Goal: Transaction & Acquisition: Purchase product/service

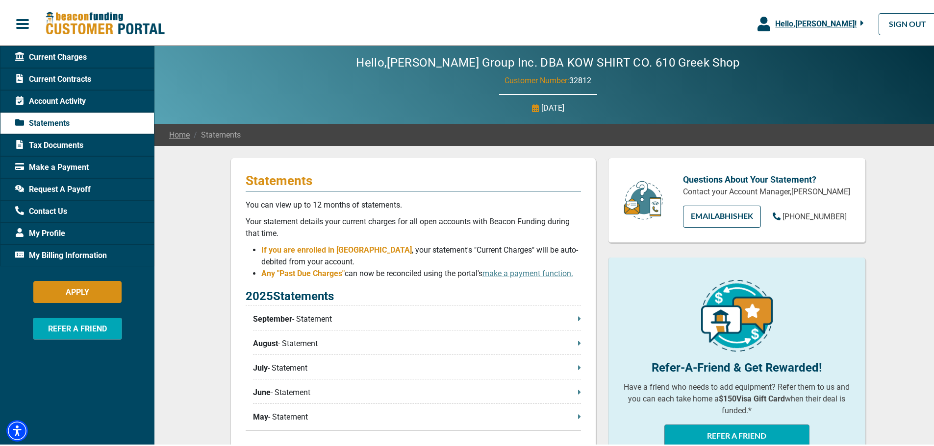
click at [60, 166] on span "Make a Payment" at bounding box center [52, 166] width 74 height 12
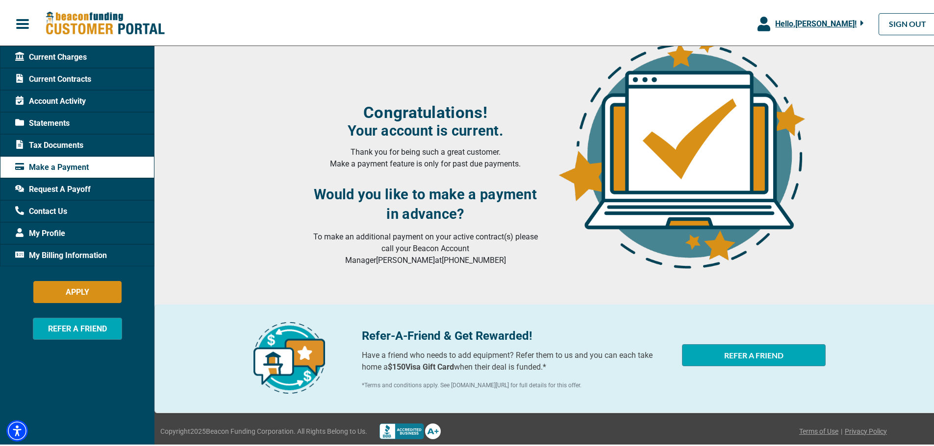
scroll to position [129, 0]
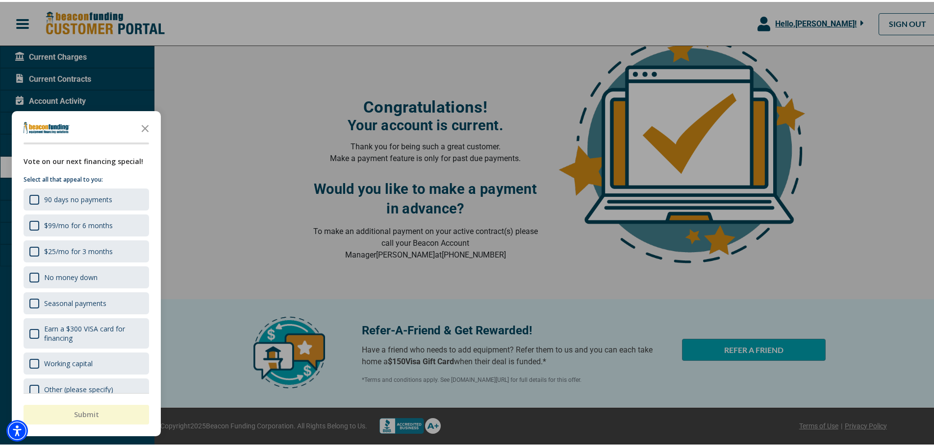
click at [267, 102] on div at bounding box center [470, 223] width 941 height 446
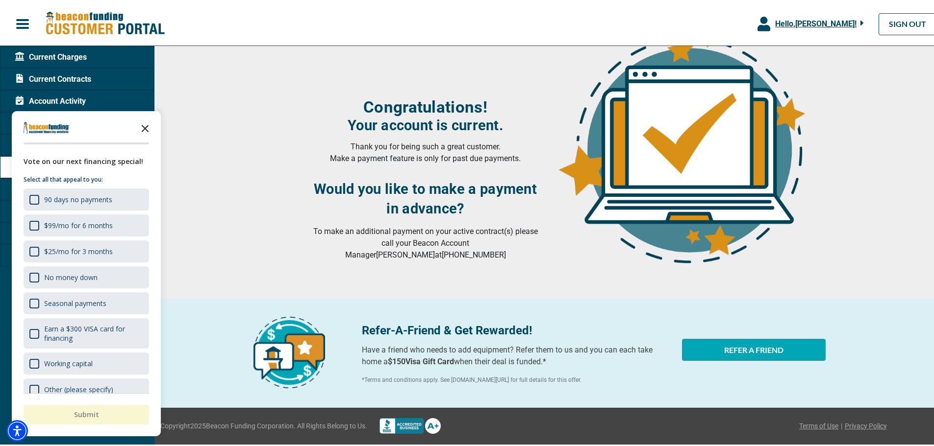
click at [146, 126] on polygon "Close the survey" at bounding box center [145, 126] width 7 height 7
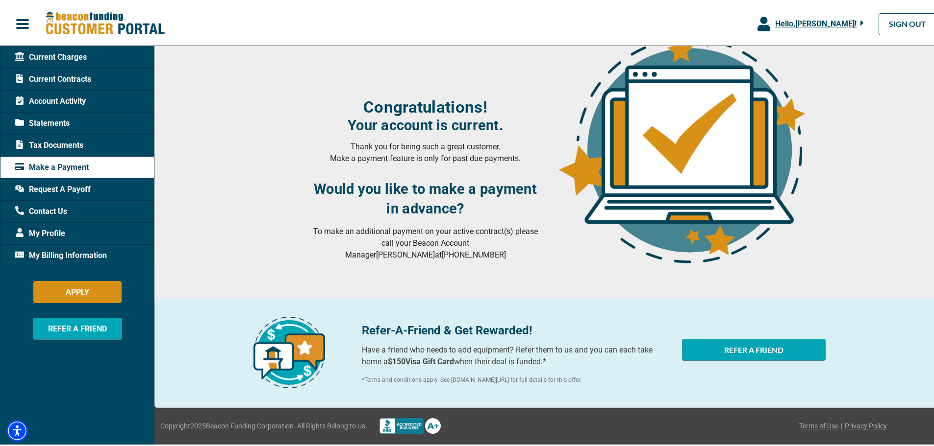
click at [45, 100] on span "Account Activity" at bounding box center [50, 100] width 71 height 12
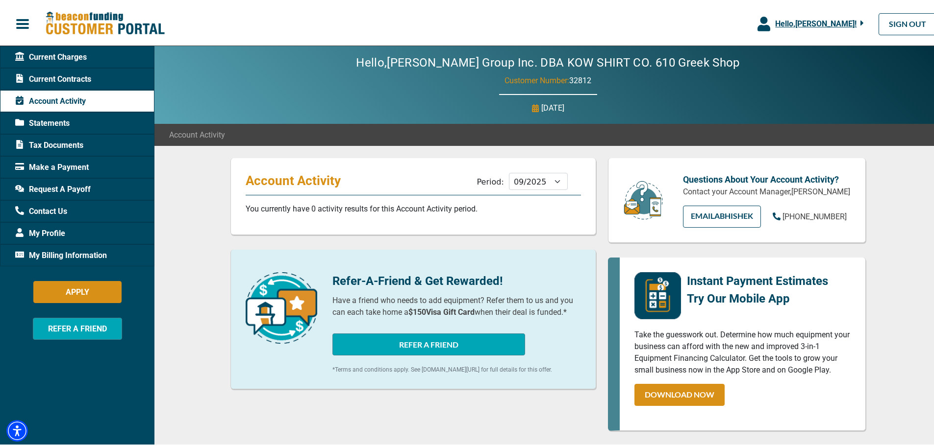
click at [48, 53] on span "Current Charges" at bounding box center [51, 55] width 72 height 12
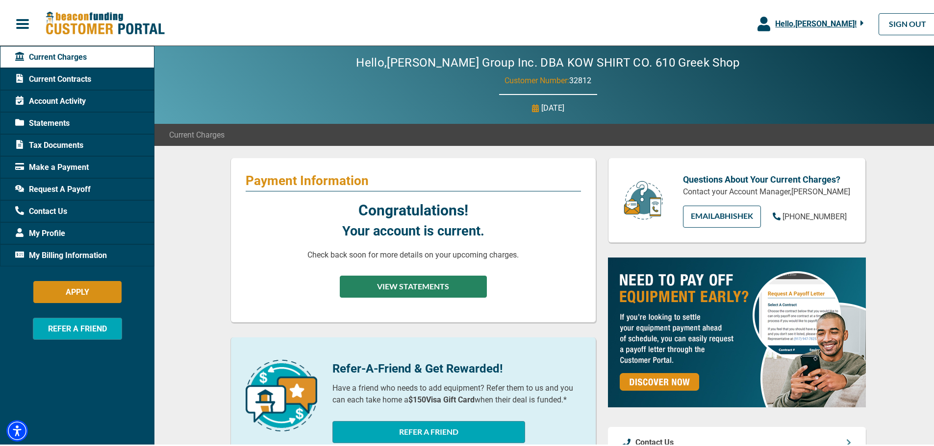
click at [399, 281] on button "VIEW STATEMENTS" at bounding box center [413, 285] width 147 height 22
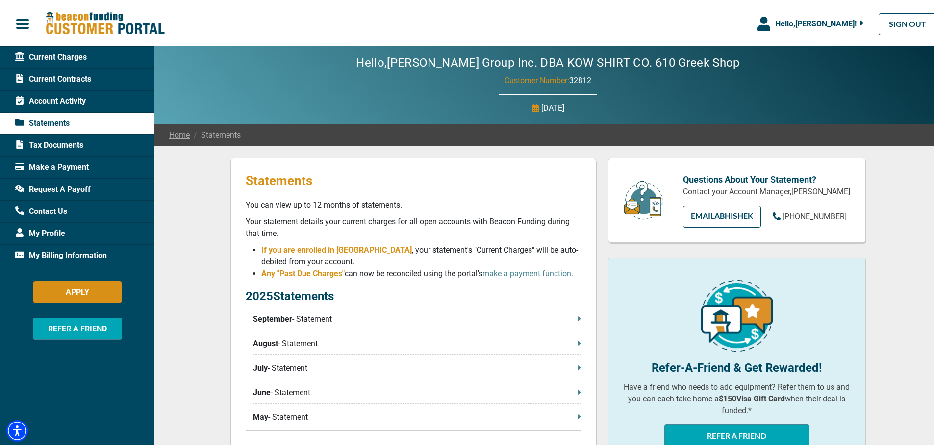
click at [59, 166] on span "Make a Payment" at bounding box center [52, 166] width 74 height 12
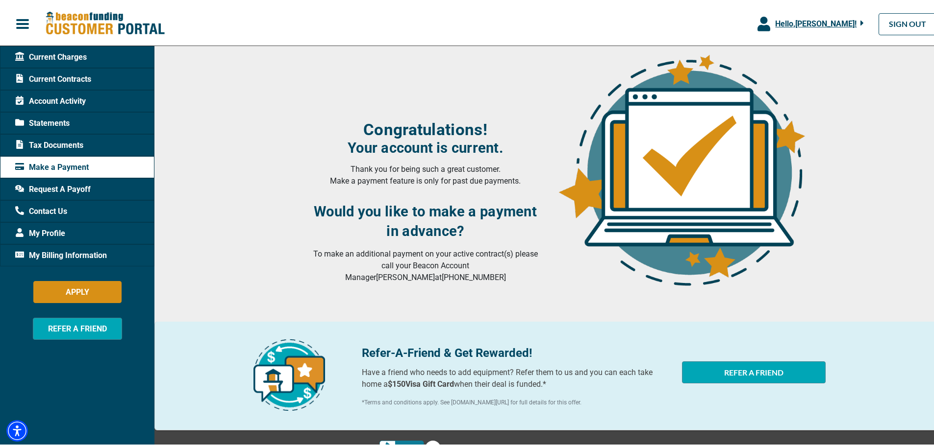
scroll to position [129, 0]
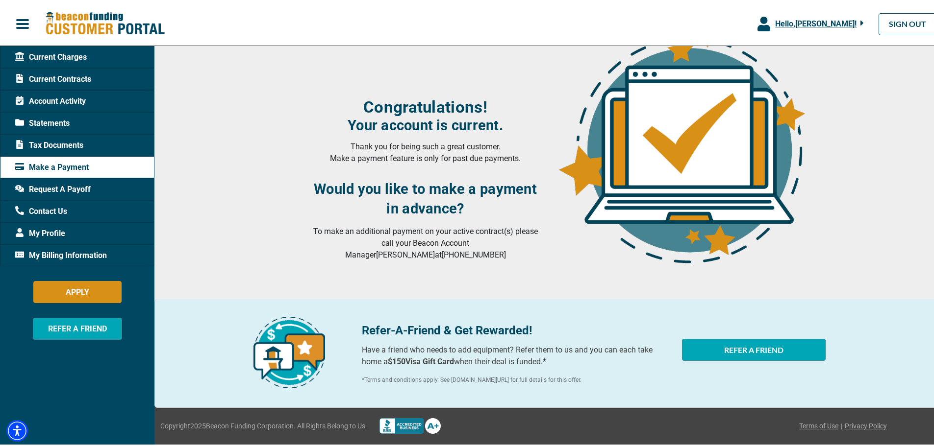
click at [860, 21] on icon "button" at bounding box center [861, 21] width 3 height 5
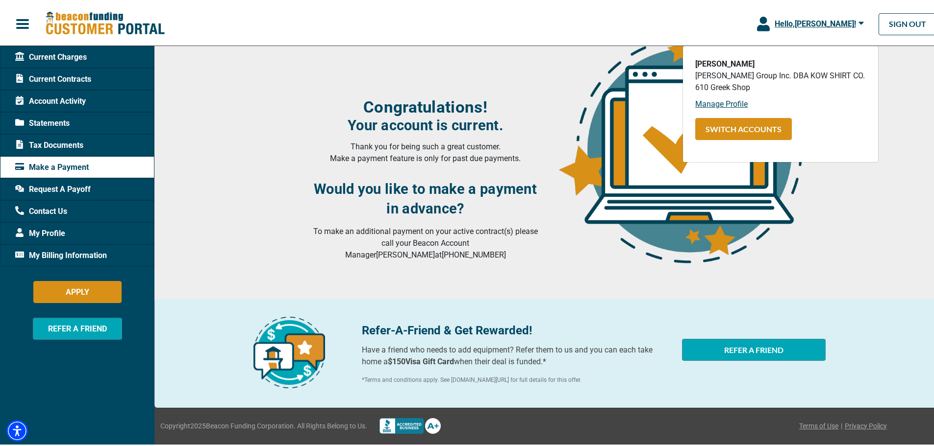
click at [858, 21] on icon "button" at bounding box center [860, 21] width 5 height 3
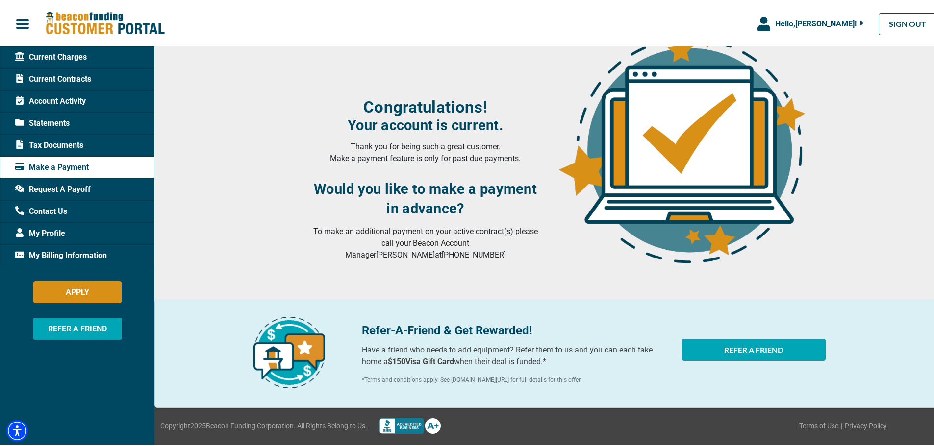
click at [50, 97] on span "Account Activity" at bounding box center [50, 100] width 71 height 12
